Goal: Transaction & Acquisition: Obtain resource

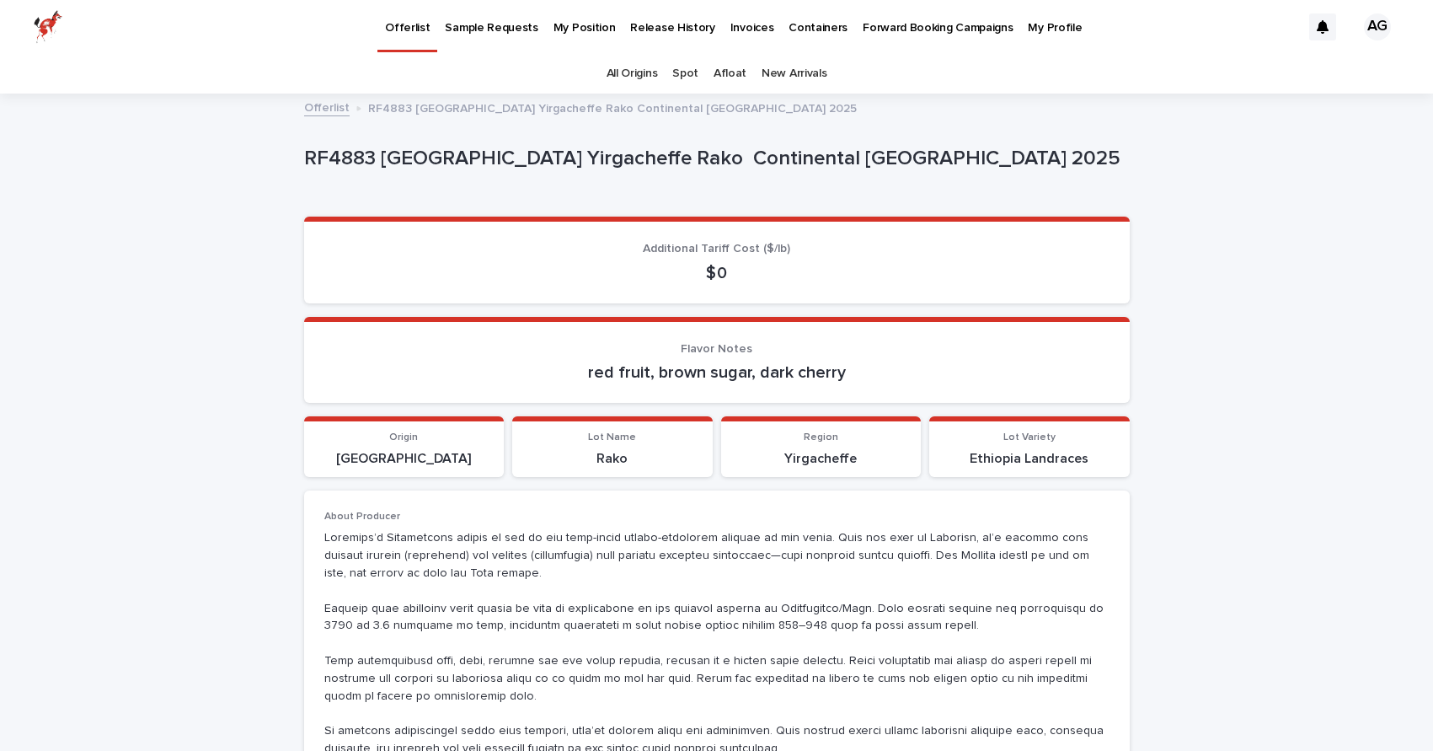
click at [1029, 29] on p "My Profile" at bounding box center [1055, 17] width 54 height 35
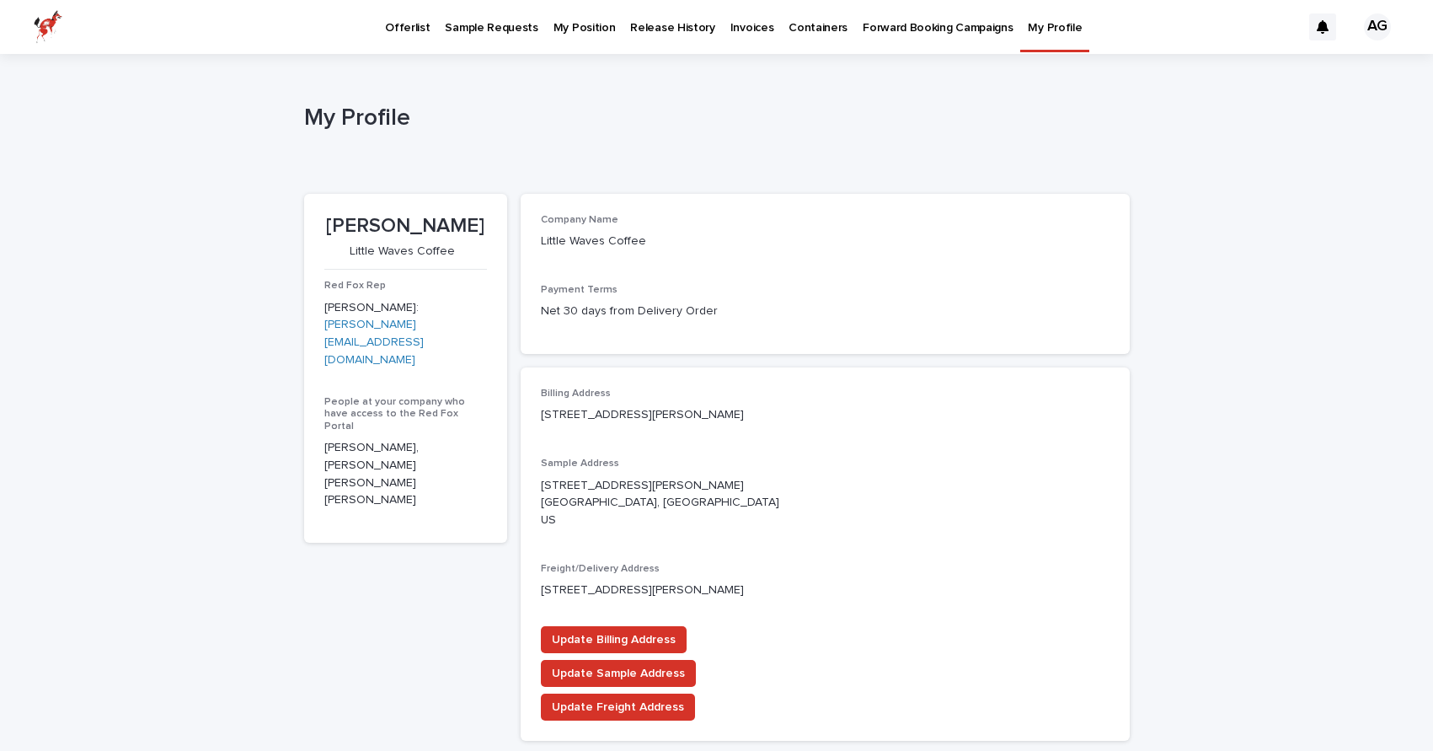
click at [1386, 29] on div "AG" at bounding box center [1377, 26] width 27 height 27
click at [1079, 194] on div "Company Name Little Waves Coffee Payment Terms Net 30 days from Delivery Order" at bounding box center [825, 274] width 609 height 160
click at [730, 26] on div at bounding box center [716, 27] width 1433 height 54
click at [730, 26] on p "Invoices" at bounding box center [752, 17] width 44 height 35
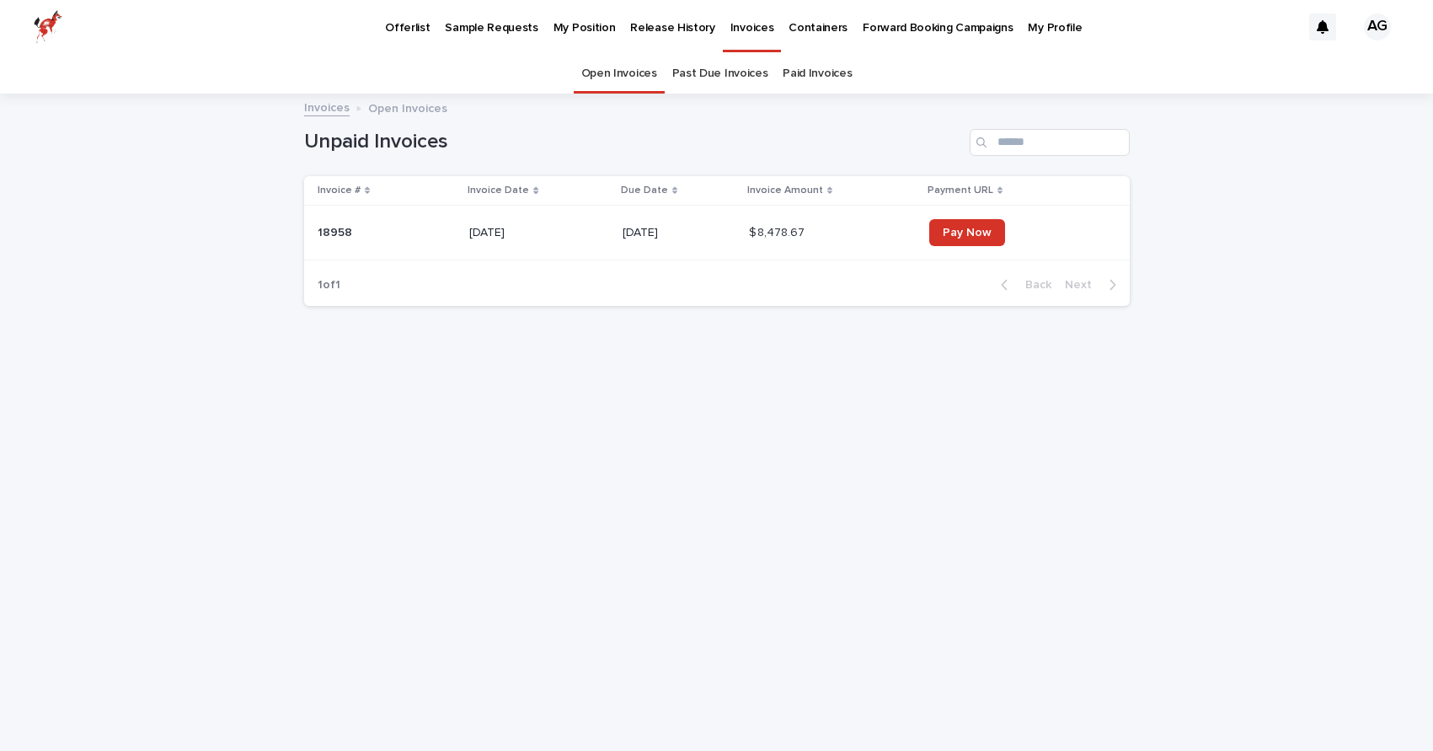
click at [517, 233] on p "[DATE]" at bounding box center [539, 233] width 140 height 14
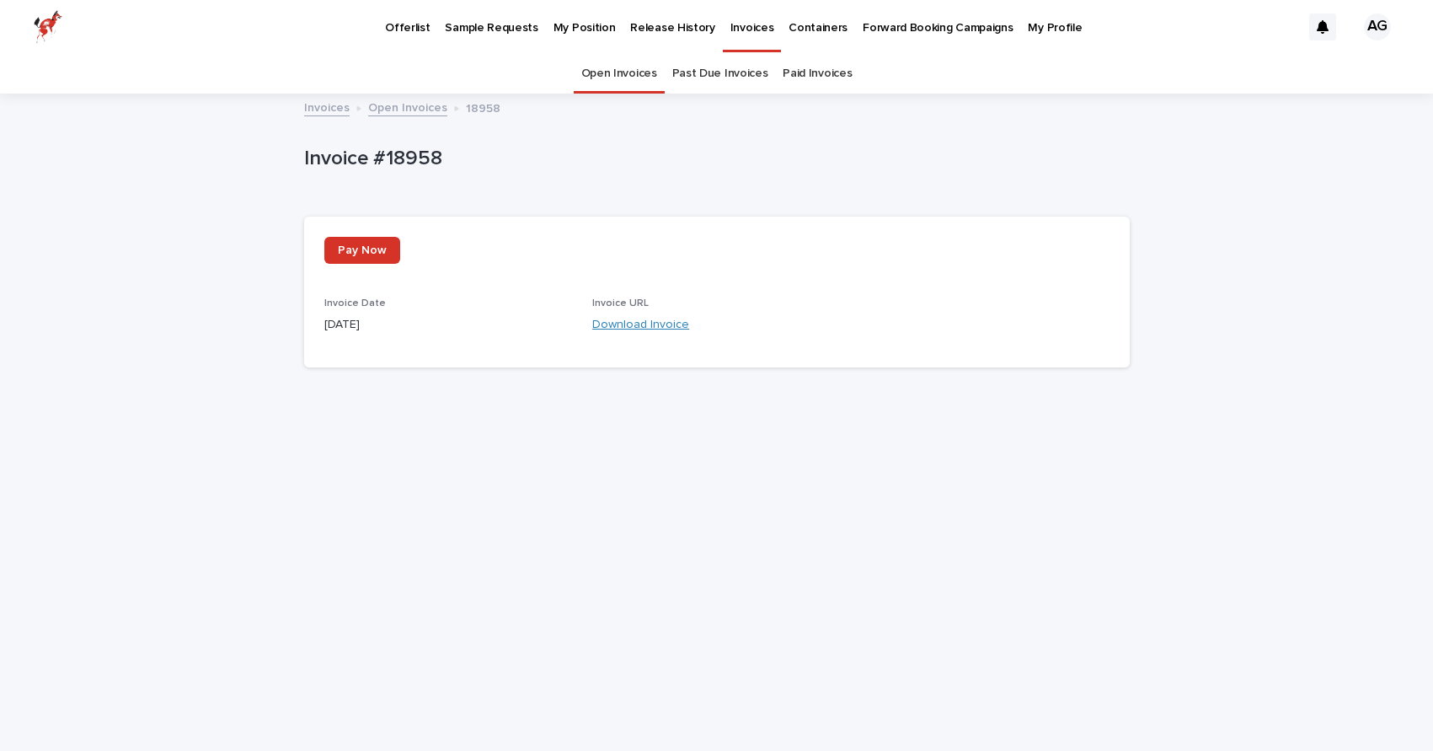
click at [648, 326] on link "Download Invoice" at bounding box center [640, 324] width 97 height 12
